Goal: Task Accomplishment & Management: Complete application form

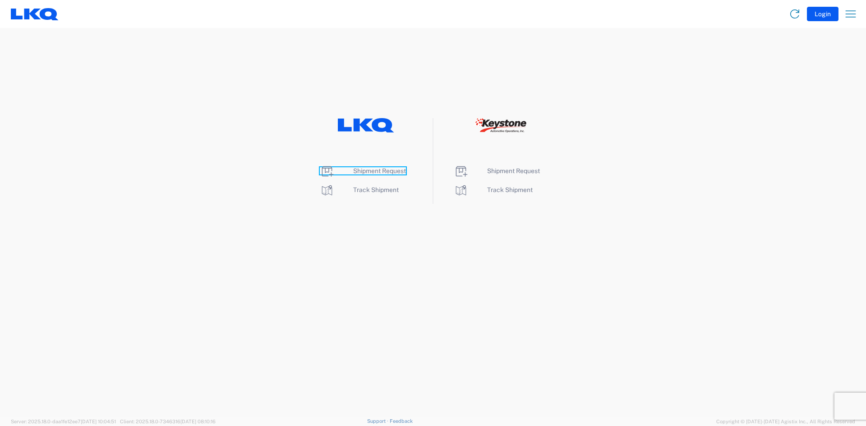
click at [358, 170] on span "Shipment Request" at bounding box center [379, 170] width 53 height 7
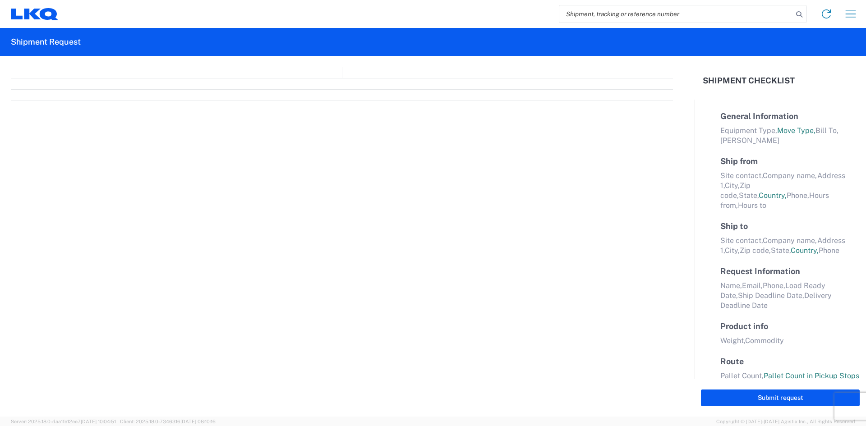
select select "FULL"
select select "LBS"
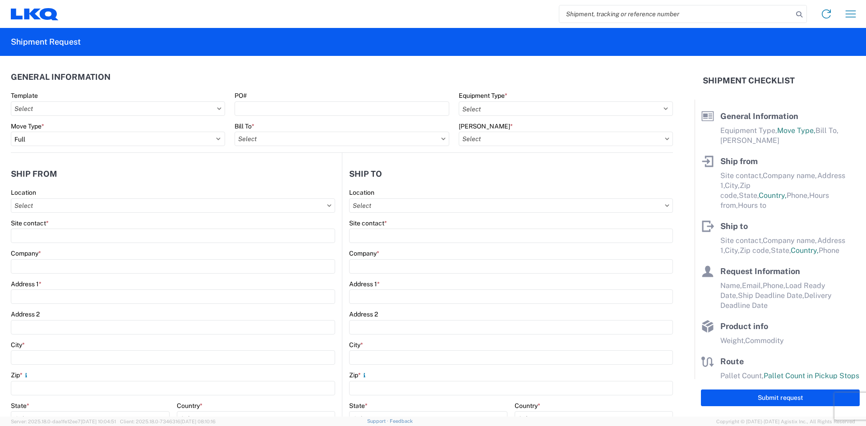
click at [217, 109] on icon at bounding box center [219, 108] width 5 height 3
click at [217, 109] on icon at bounding box center [219, 108] width 4 height 2
click at [158, 109] on input "Template" at bounding box center [118, 108] width 214 height 14
type input "1131"
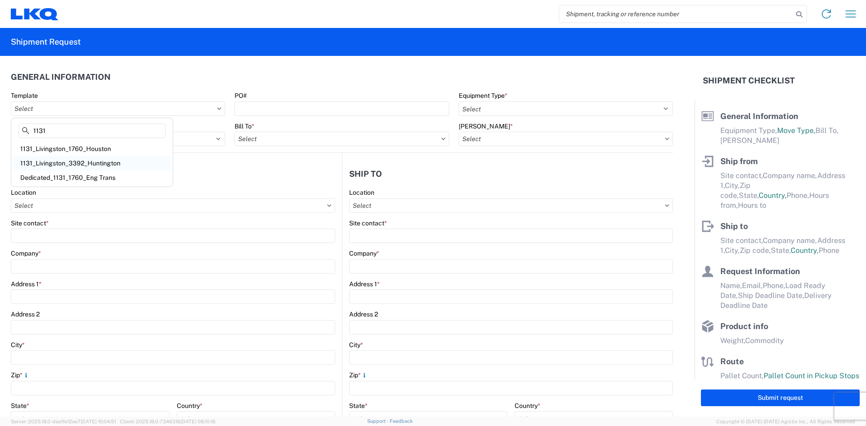
click at [108, 165] on div "1131_Livingston_3392_Huntington" at bounding box center [92, 163] width 158 height 14
type input "1131_Livingston_3392_Huntington"
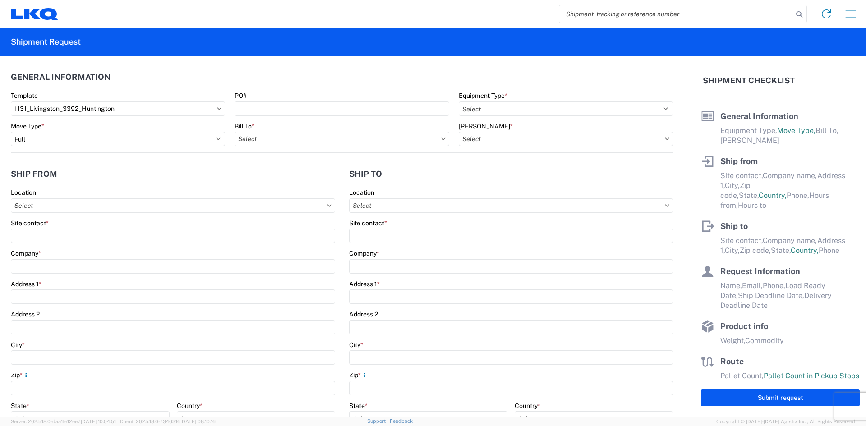
click at [246, 116] on agx-form-control-wrapper-v2 "PO#" at bounding box center [342, 107] width 224 height 31
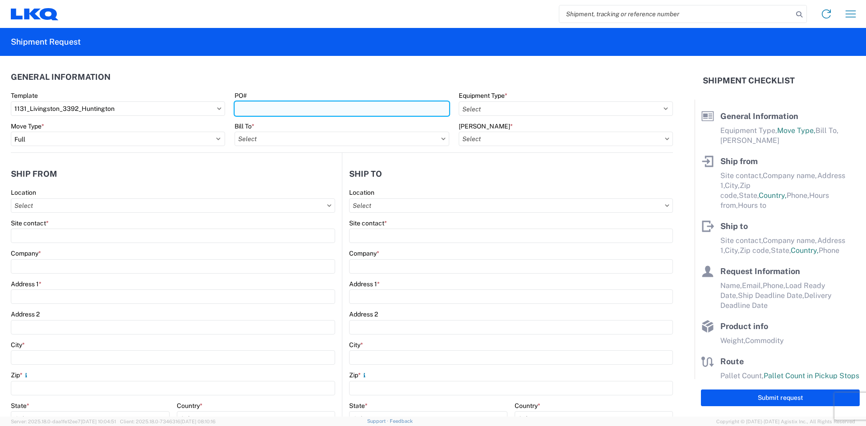
click at [249, 110] on input "PO#" at bounding box center [341, 108] width 214 height 14
select select
type input "Shipping"
type input "LKQ Gulf Coast"
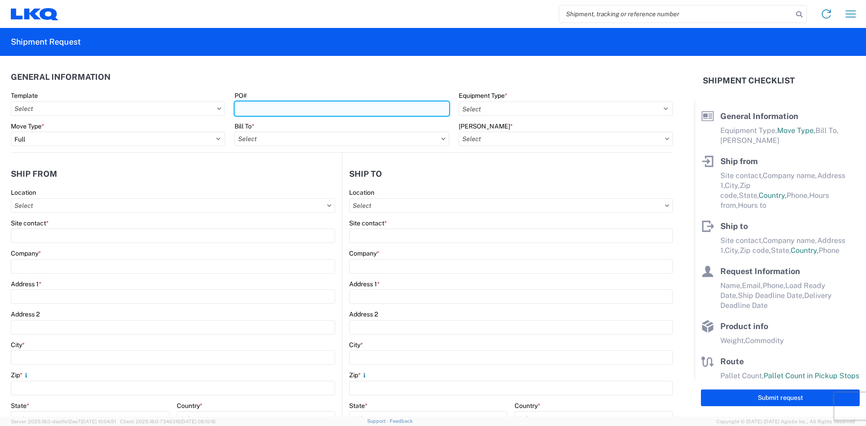
type input "[STREET_ADDRESS]"
type input "[PERSON_NAME]"
type input "70754"
type input "Receiving"
type input "Transmetco"
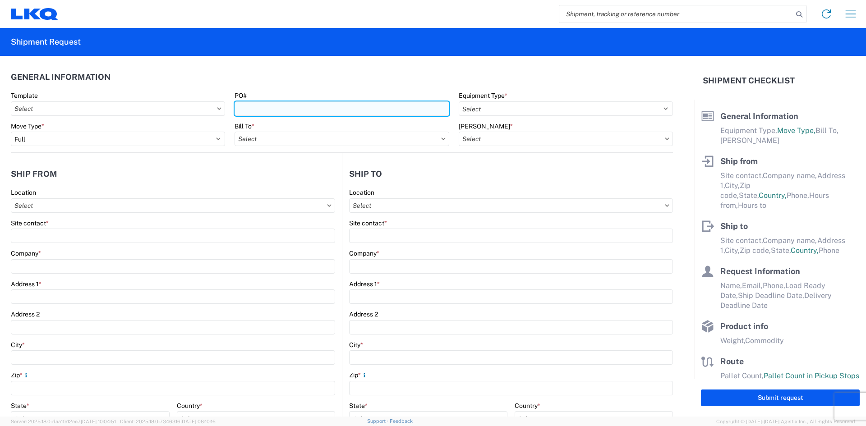
type input "[STREET_ADDRESS]"
type input "Huntington"
type input "46750"
type input "[DATE]"
type textarea "Transmetco operates production 24/7 but only ships or receives on day shift"
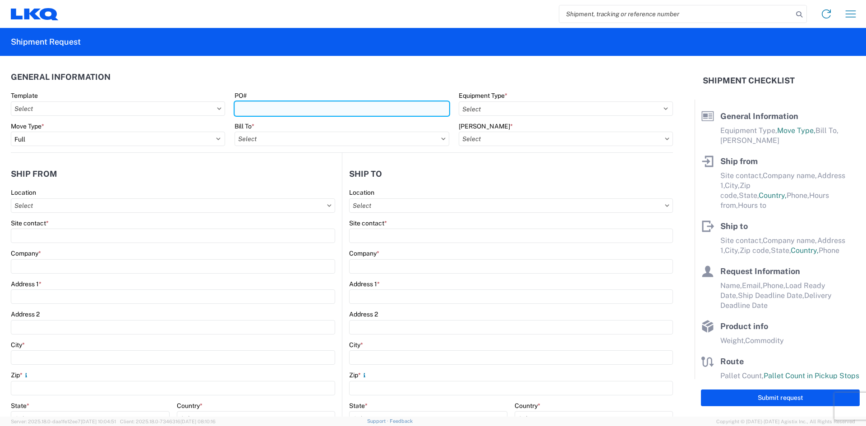
type input "42000"
type input "Wheels"
type input "1"
type input "12"
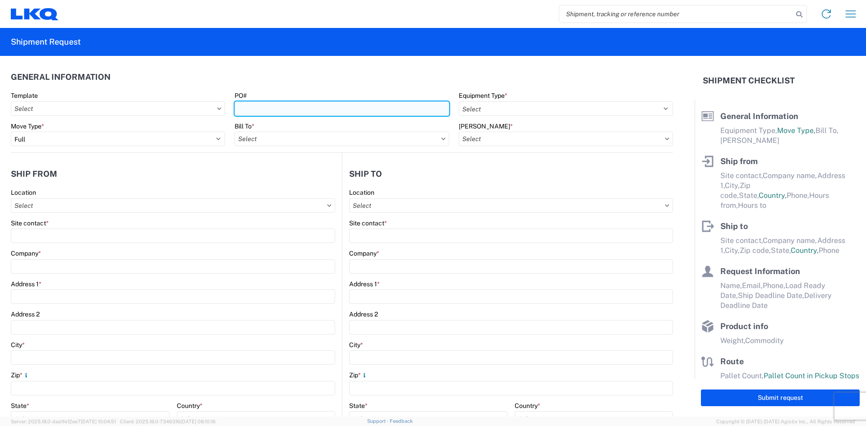
type input "12"
select select "IN"
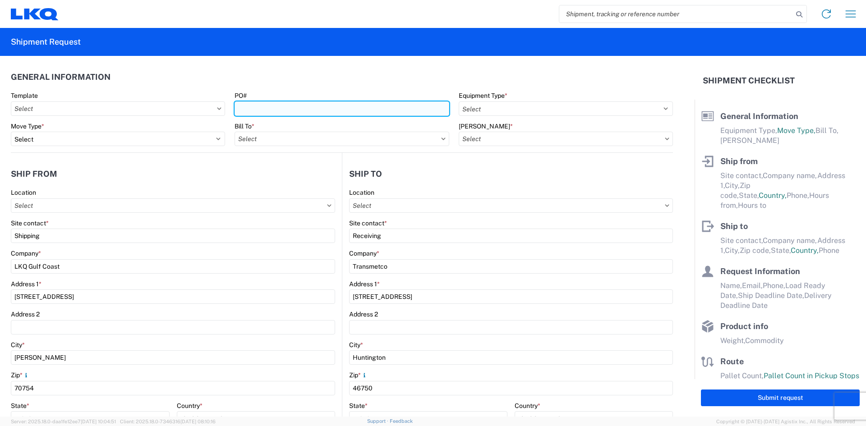
select select "LA"
select select "US"
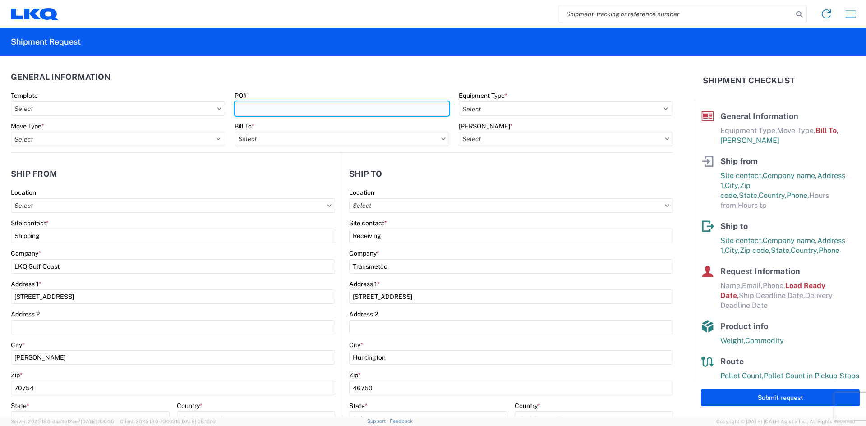
type input "1131 - LKQ Gulf Coast"
type input "3392 - Transmetco"
type input "3392-3015-50180-0000 - 3392 Freight In - Wheel Cores"
click at [249, 112] on input "PO#" at bounding box center [341, 108] width 214 height 14
type input "T31443"
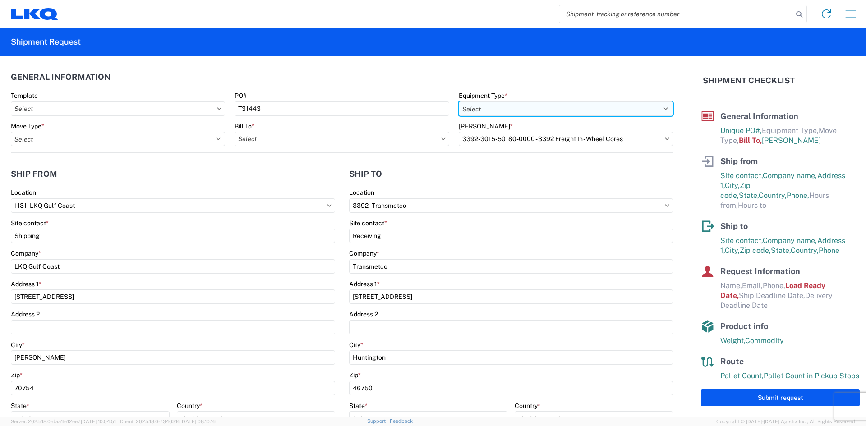
click at [659, 109] on select "Select 53’ Dry Van Flatbed Dropdeck (van) Lowboy (flatbed) Rail" at bounding box center [565, 108] width 214 height 14
select select "STDV"
click at [458, 101] on select "Select 53’ Dry Van Flatbed Dropdeck (van) Lowboy (flatbed) Rail" at bounding box center [565, 108] width 214 height 14
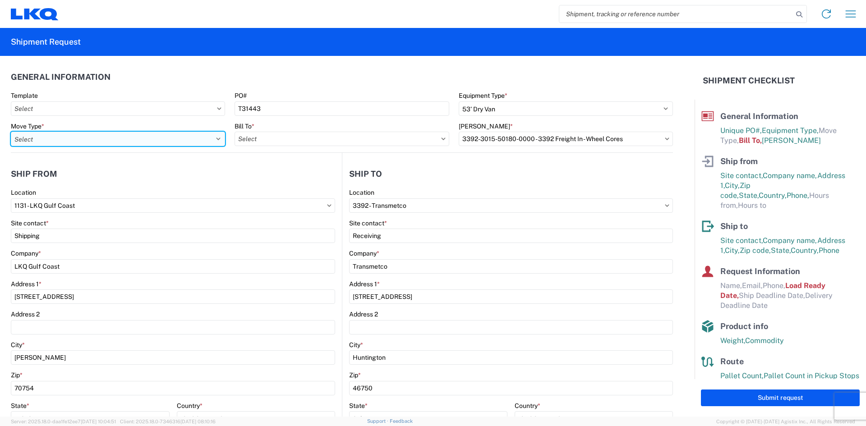
click at [213, 137] on select "Select Full Partial TL" at bounding box center [118, 139] width 214 height 14
select select "FULL"
click at [11, 132] on select "Select Full Partial TL" at bounding box center [118, 139] width 214 height 14
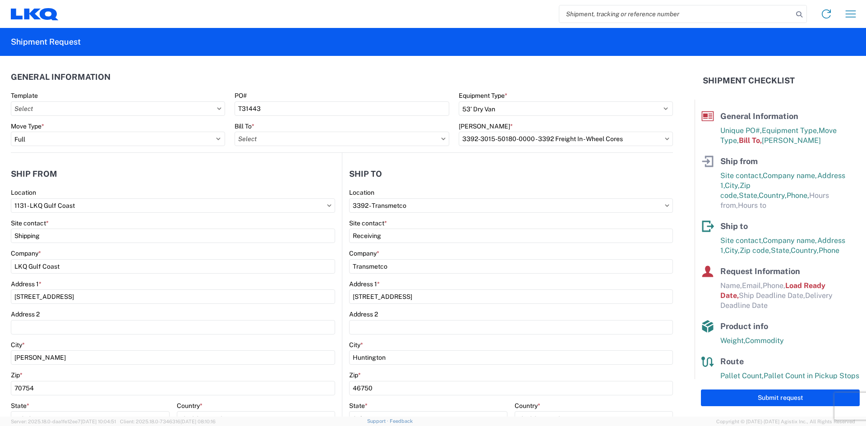
click at [441, 138] on icon at bounding box center [443, 139] width 5 height 3
click at [441, 139] on icon at bounding box center [443, 139] width 5 height 3
click at [441, 139] on icon at bounding box center [443, 139] width 4 height 2
click at [377, 138] on input "Bill To *" at bounding box center [341, 139] width 214 height 14
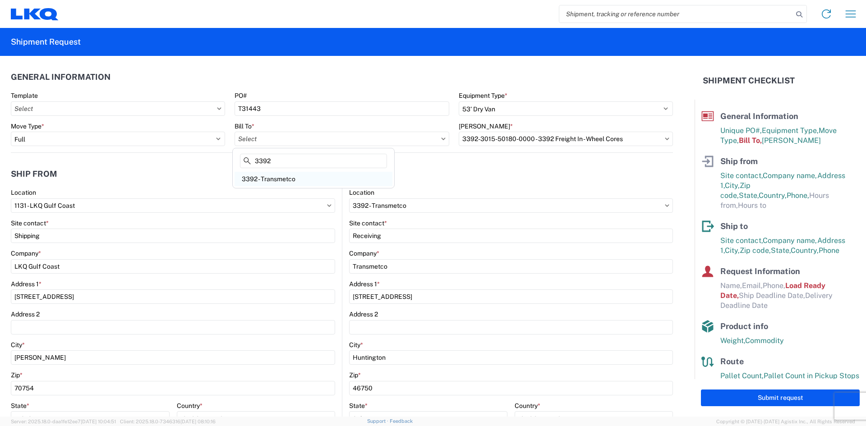
type input "3392"
click at [284, 176] on div "3392 - Transmetco" at bounding box center [313, 179] width 158 height 14
type input "3392 - Transmetco"
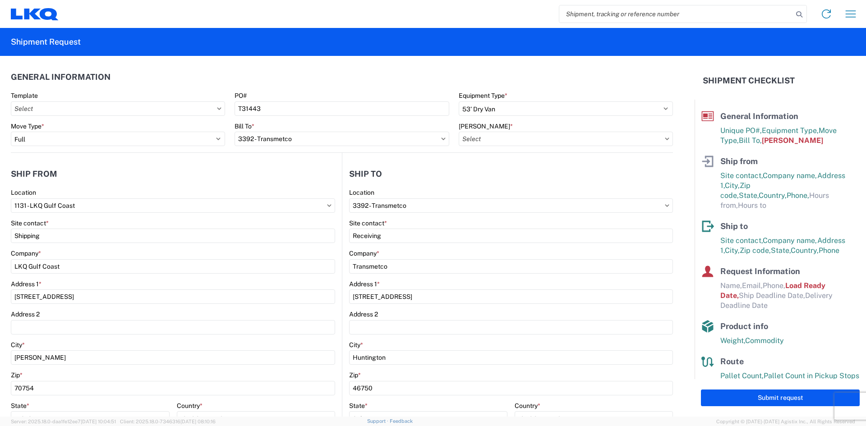
click at [665, 138] on icon at bounding box center [667, 139] width 4 height 2
click at [482, 137] on input "[PERSON_NAME] *" at bounding box center [565, 139] width 214 height 14
type input "3392"
click at [548, 179] on div "3392-3015-50180-0000 - 3392 Freight In - Wheel Cores" at bounding box center [540, 179] width 168 height 14
type input "3392-3015-50180-0000 - 3392 Freight In - Wheel Cores"
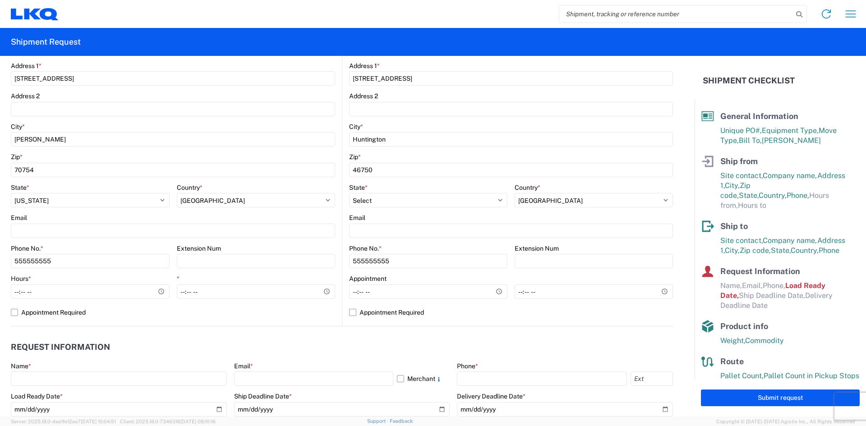
scroll to position [225, 0]
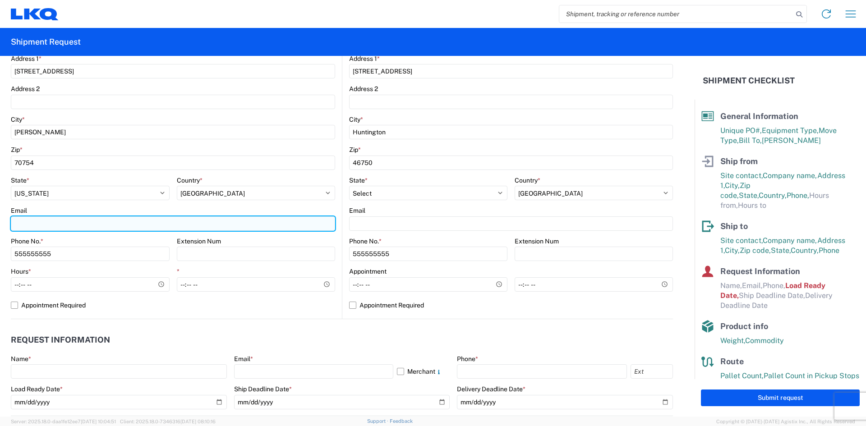
click at [67, 219] on input "Email" at bounding box center [173, 223] width 324 height 14
type input "[EMAIL_ADDRESS][DOMAIN_NAME]"
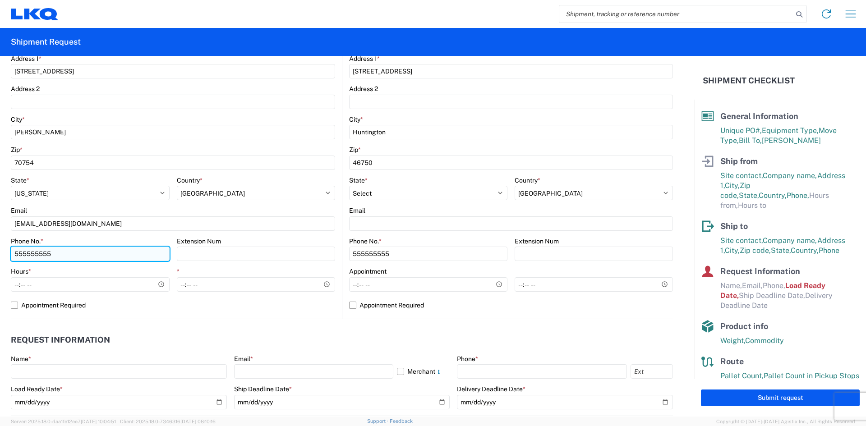
click at [76, 251] on input "555555555" at bounding box center [90, 254] width 159 height 14
type input "5"
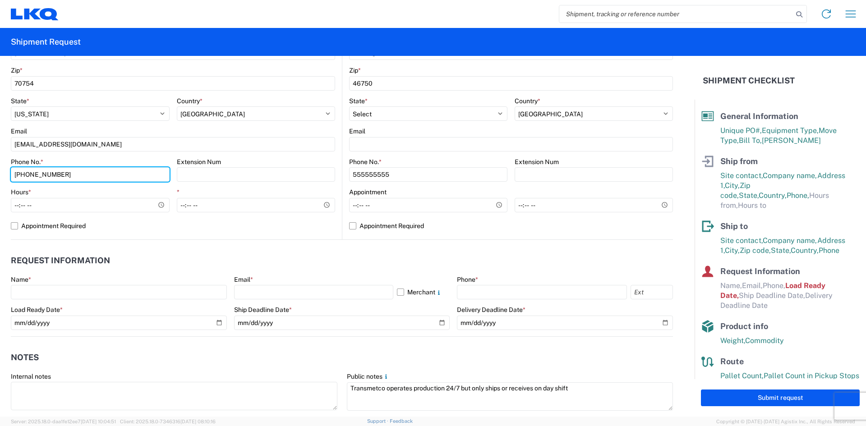
scroll to position [316, 0]
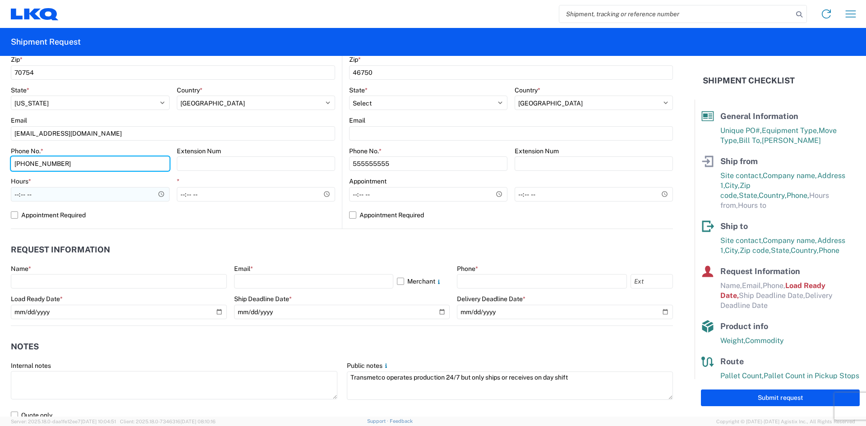
type input "[PHONE_NUMBER]"
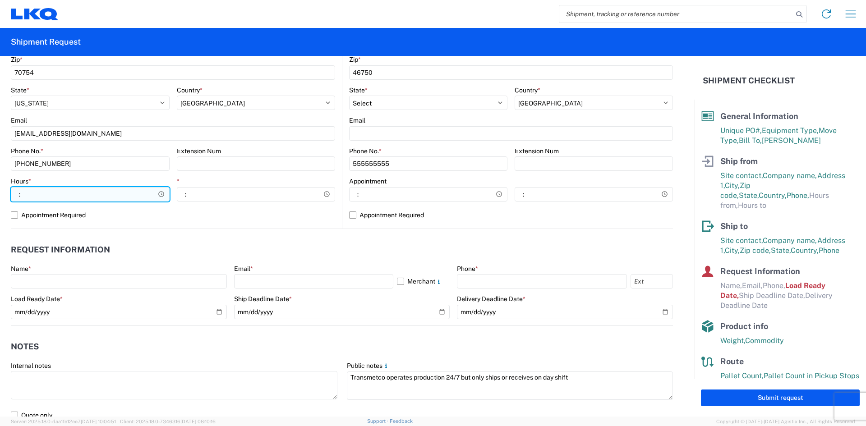
click at [127, 197] on input "Hours *" at bounding box center [90, 194] width 159 height 14
type input "13:15"
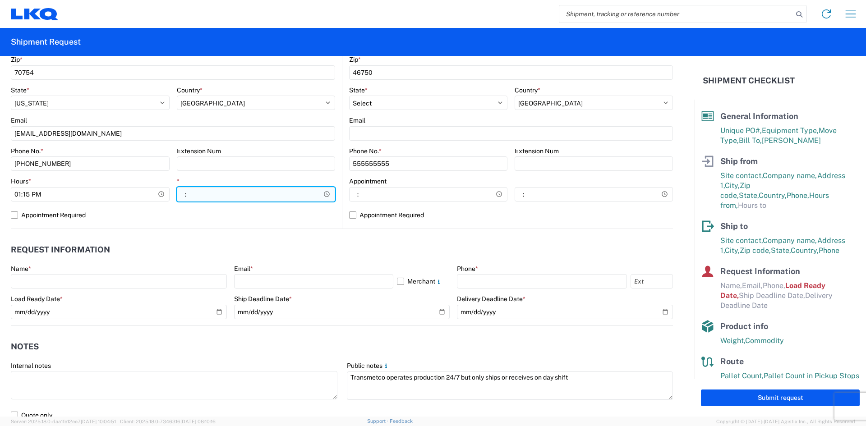
type input "15:30"
click at [170, 218] on label "Appointment Required" at bounding box center [173, 215] width 324 height 14
click at [0, 0] on input "Appointment Required" at bounding box center [0, 0] width 0 height 0
select select "US"
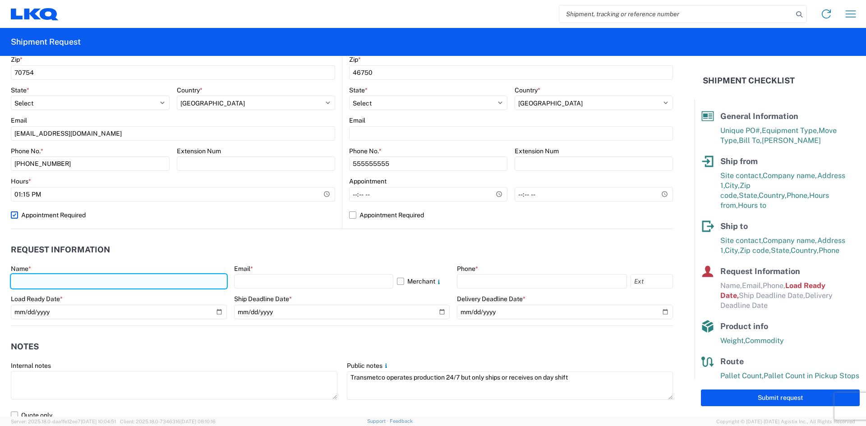
click at [72, 276] on input "text" at bounding box center [119, 281] width 216 height 14
type input "[PERSON_NAME]"
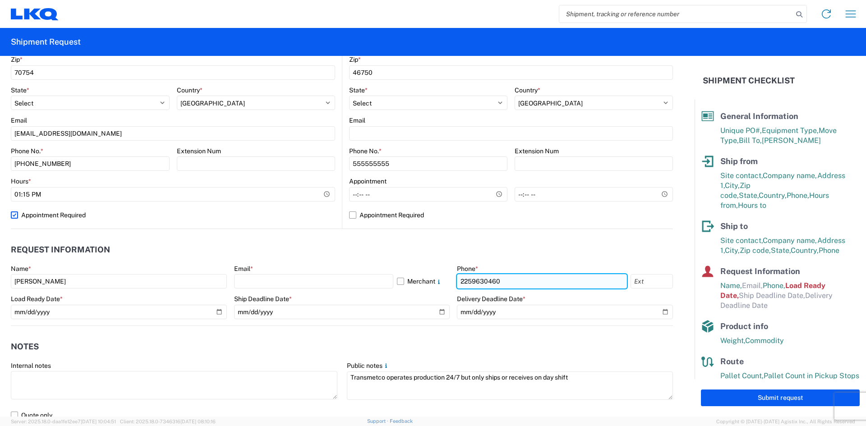
click at [511, 284] on input "2259630460" at bounding box center [542, 281] width 170 height 14
type input "[PHONE_NUMBER]"
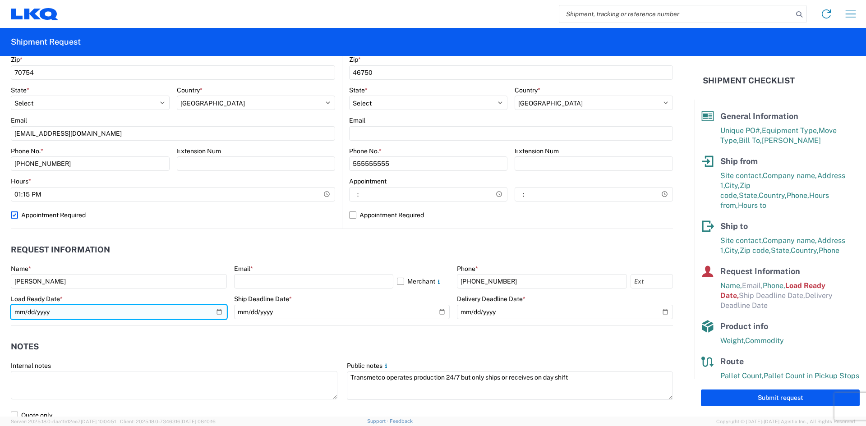
click at [56, 312] on input "[DATE]" at bounding box center [119, 312] width 216 height 14
type input "[DATE]"
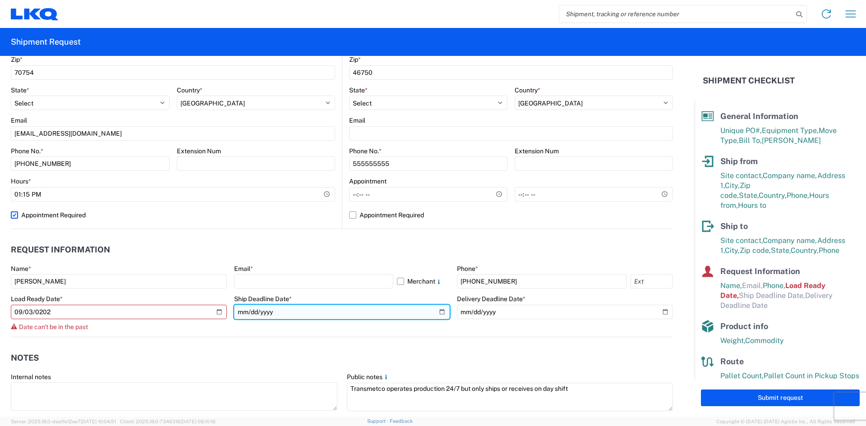
click at [249, 315] on input "date" at bounding box center [342, 312] width 216 height 14
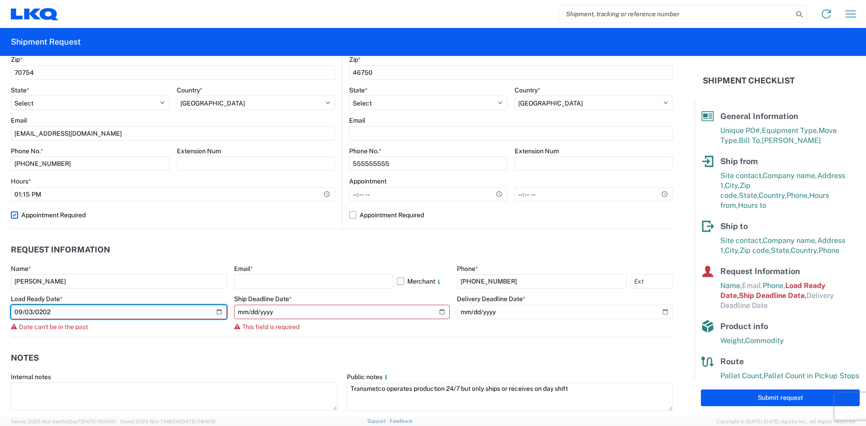
click at [29, 314] on input "[DATE]" at bounding box center [119, 312] width 216 height 14
type input "[DATE]"
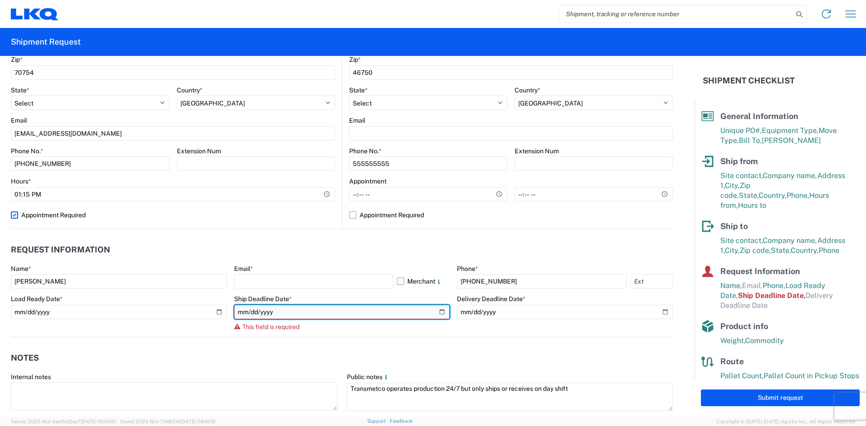
click at [239, 313] on input "date" at bounding box center [342, 312] width 216 height 14
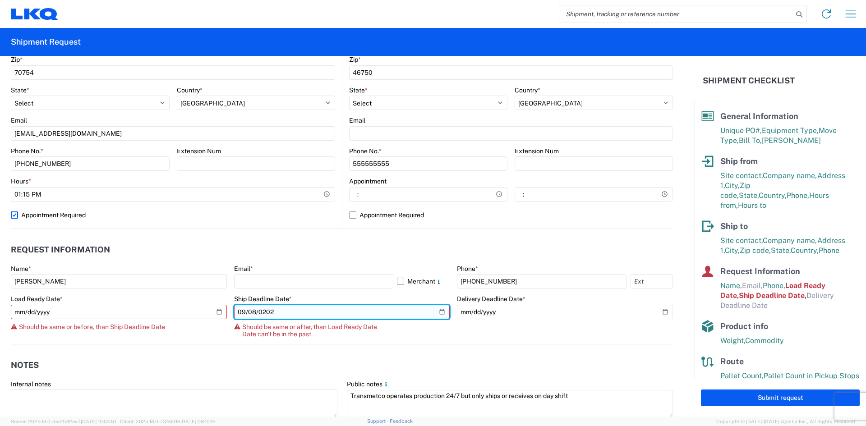
type input "[DATE]"
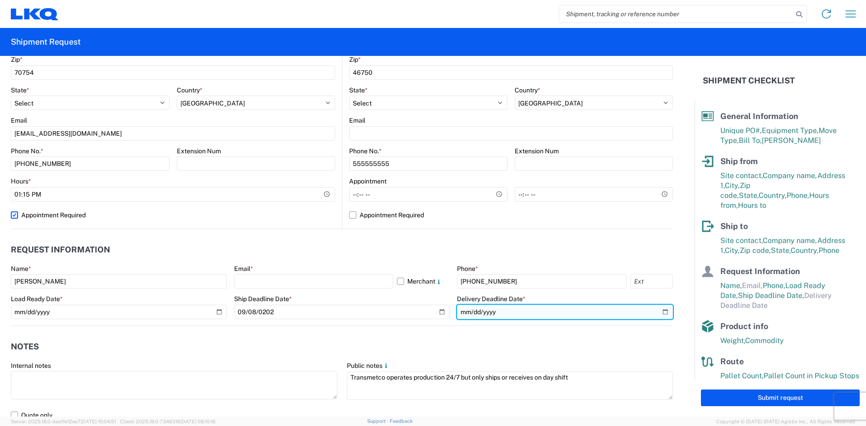
click at [657, 314] on input "date" at bounding box center [565, 312] width 216 height 14
type input "[DATE]"
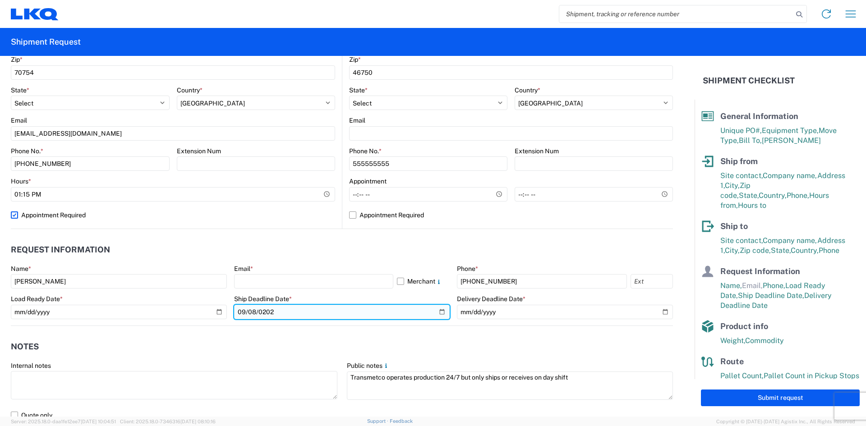
click at [433, 311] on input "[DATE]" at bounding box center [342, 312] width 216 height 14
click at [248, 312] on input "[DATE]" at bounding box center [342, 312] width 216 height 14
type input "[DATE]"
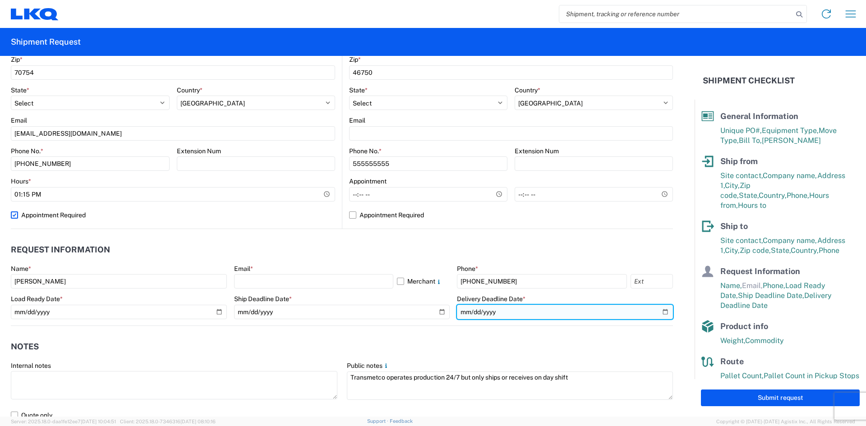
click at [657, 312] on input "[DATE]" at bounding box center [565, 312] width 216 height 14
type input "[DATE]"
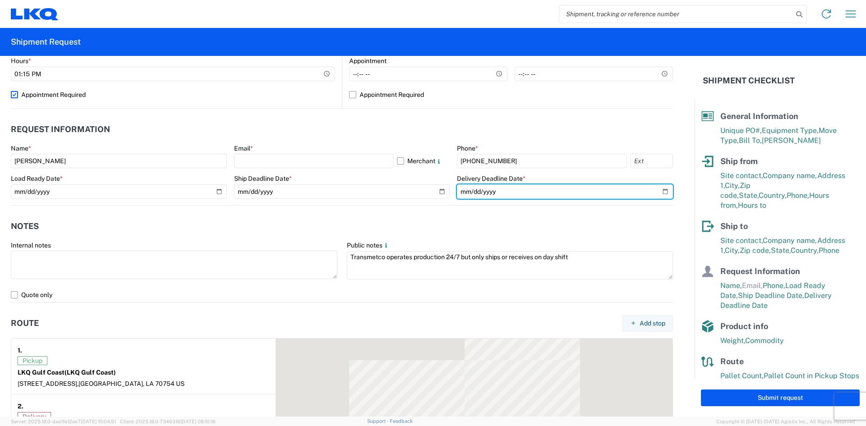
scroll to position [451, 0]
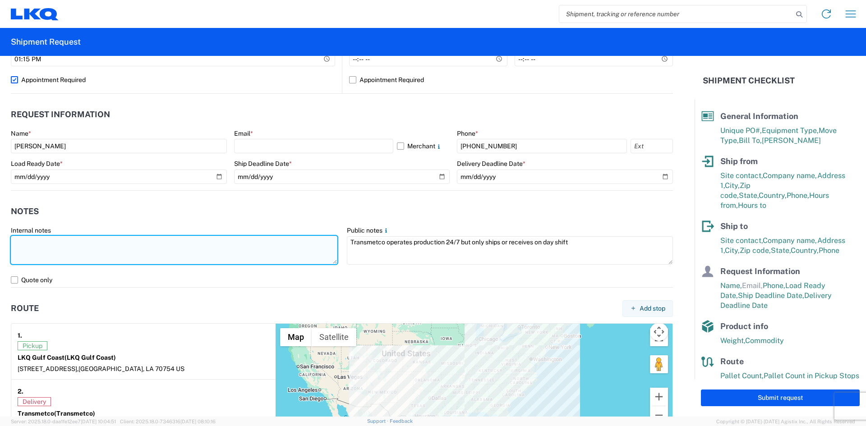
click at [55, 245] on textarea at bounding box center [174, 250] width 326 height 28
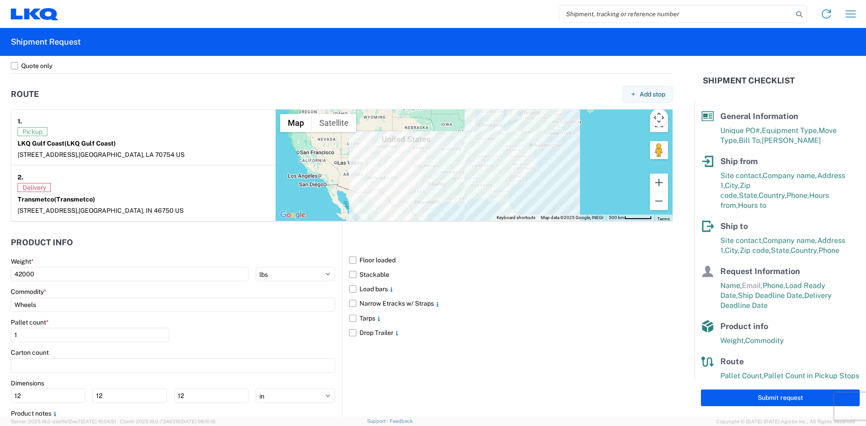
scroll to position [721, 0]
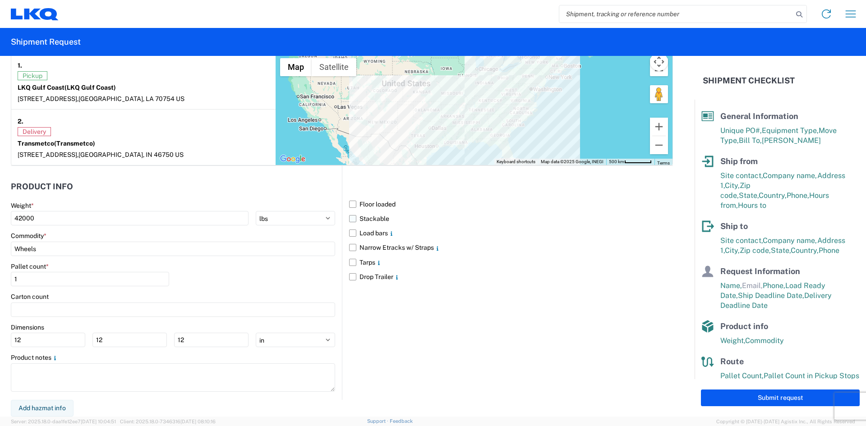
type textarea "shipment receivable @ 1:15p-3:30p Mon-Fri"
click at [349, 221] on label "Stackable" at bounding box center [511, 218] width 324 height 14
click at [0, 0] on input "Stackable" at bounding box center [0, 0] width 0 height 0
click at [45, 281] on input "1" at bounding box center [90, 279] width 158 height 14
type input "48"
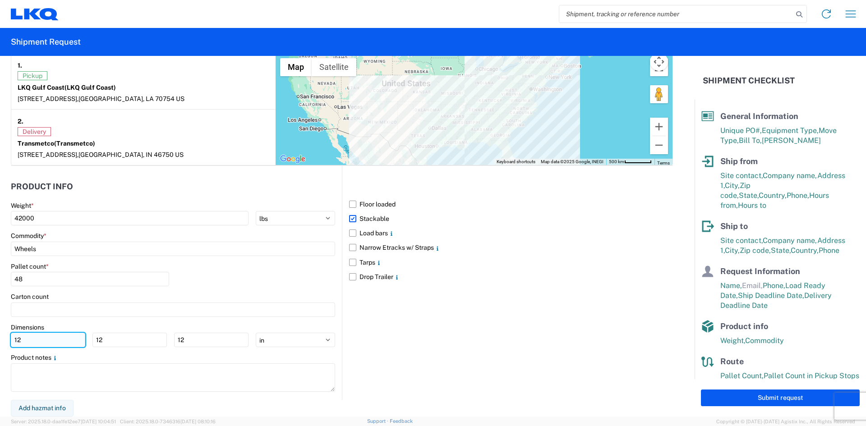
click at [54, 342] on input "12" at bounding box center [48, 340] width 74 height 14
type input "1"
type input "48"
type input "40"
type input "57"
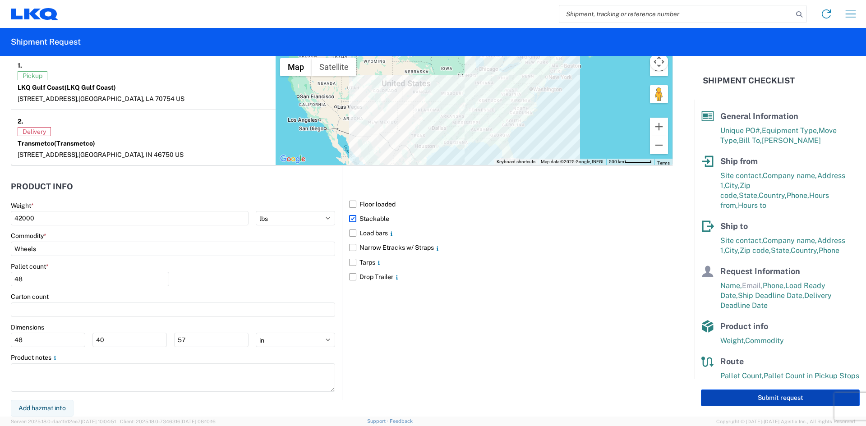
click at [723, 401] on button "Submit request" at bounding box center [780, 398] width 159 height 17
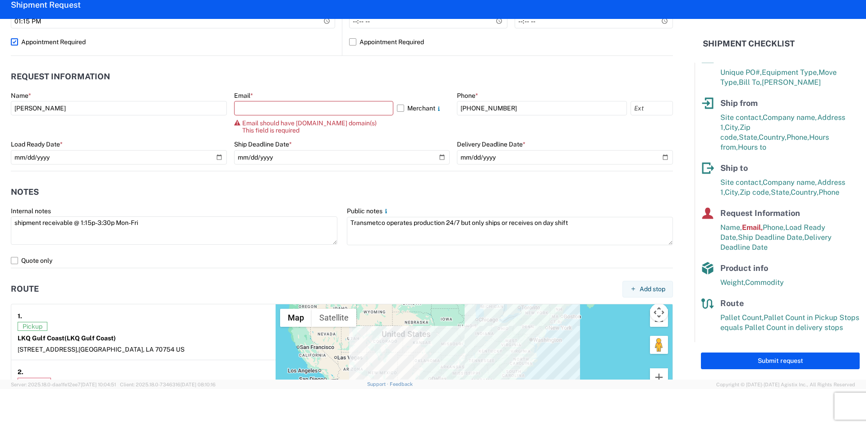
scroll to position [424, 0]
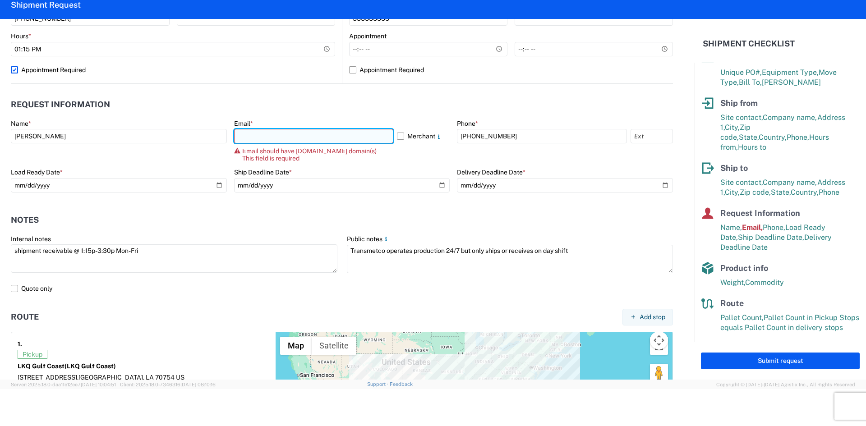
click at [255, 133] on input "text" at bounding box center [313, 136] width 159 height 14
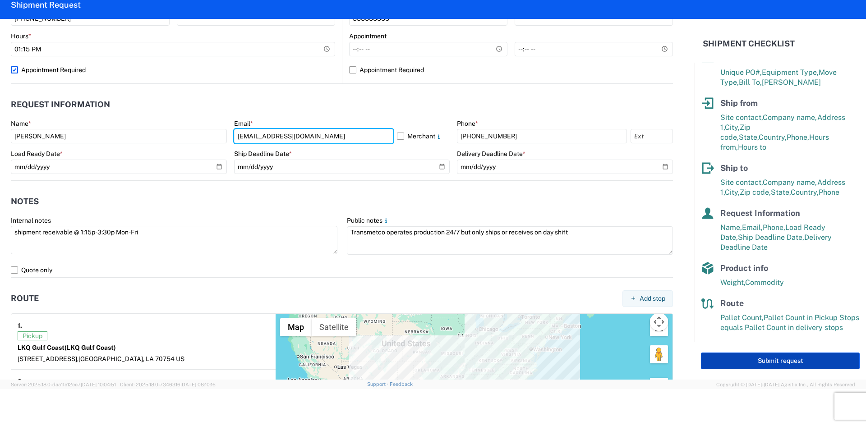
type input "[EMAIL_ADDRESS][DOMAIN_NAME]"
click at [728, 364] on button "Submit request" at bounding box center [780, 361] width 159 height 17
